Goal: Task Accomplishment & Management: Manage account settings

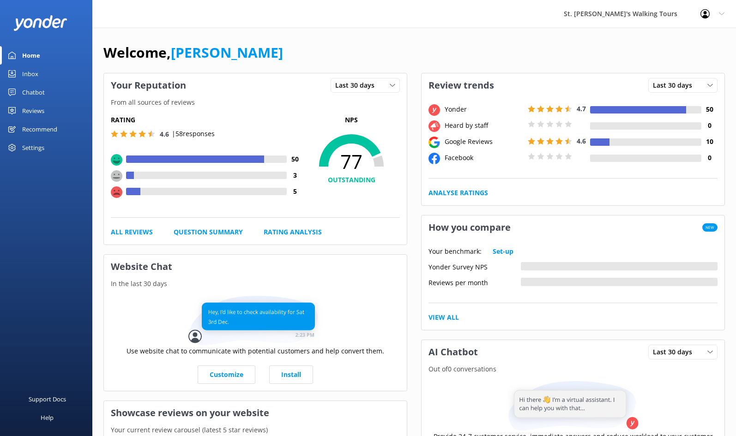
click at [35, 110] on div "Reviews" at bounding box center [33, 111] width 22 height 18
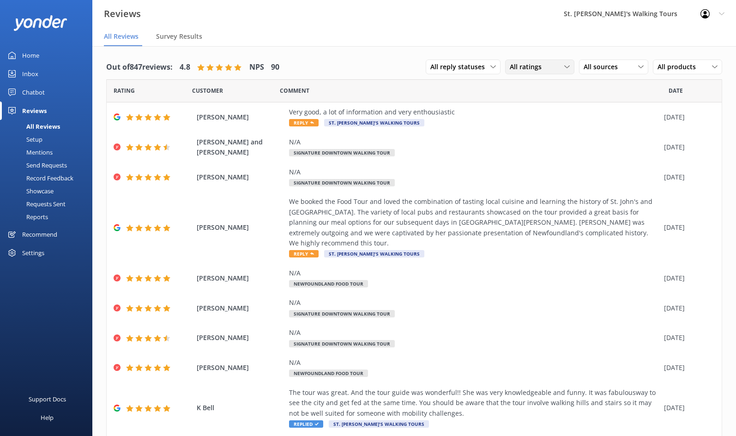
click at [529, 71] on span "All ratings" at bounding box center [528, 67] width 37 height 10
click at [529, 142] on div "Detractors" at bounding box center [540, 142] width 42 height 9
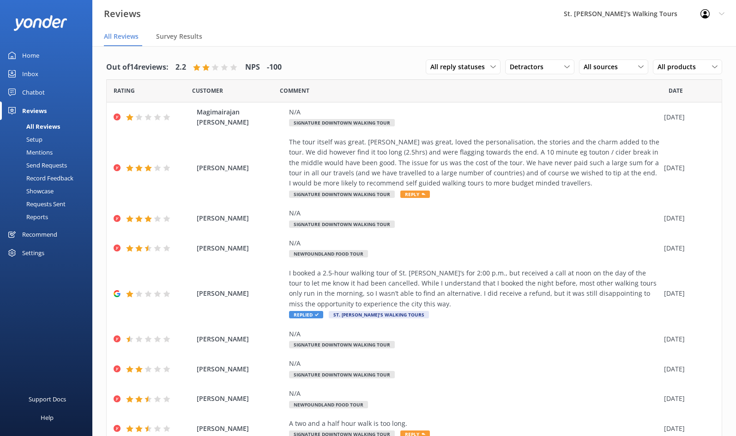
click at [231, 25] on div "Reviews St. [PERSON_NAME]'s Walking Tours Profile Settings Logout" at bounding box center [368, 14] width 736 height 28
click at [39, 56] on link "Home" at bounding box center [46, 55] width 92 height 18
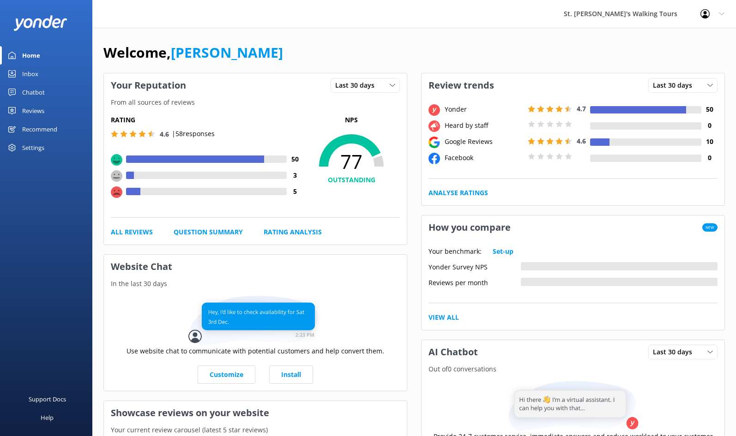
click at [344, 58] on div "Welcome, [PERSON_NAME]" at bounding box center [414, 57] width 622 height 31
click at [36, 112] on div "Reviews" at bounding box center [33, 111] width 22 height 18
